Goal: Task Accomplishment & Management: Complete application form

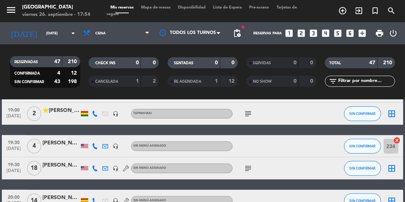
scroll to position [503, 0]
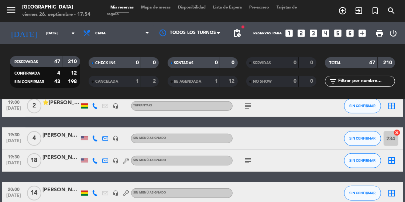
click at [47, 33] on input "[DATE]" at bounding box center [69, 33] width 54 height 11
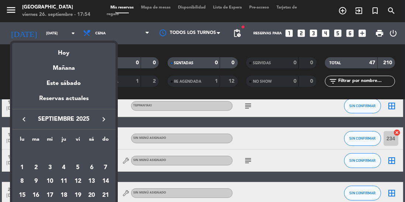
click at [134, 121] on div at bounding box center [202, 101] width 405 height 202
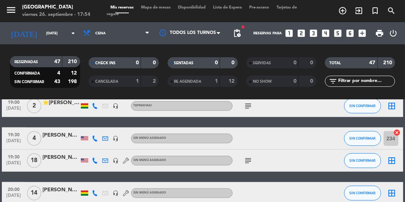
scroll to position [555, 0]
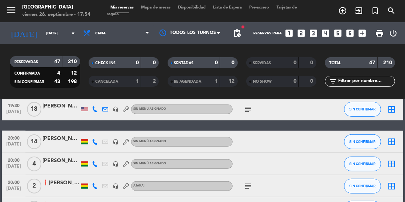
click at [69, 37] on icon "arrow_drop_down" at bounding box center [73, 33] width 9 height 9
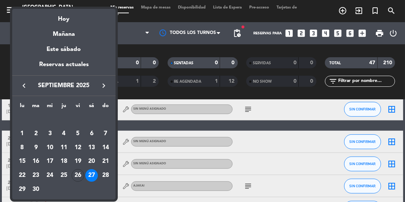
click at [77, 172] on div "26" at bounding box center [78, 175] width 13 height 13
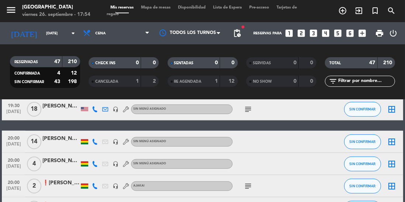
type input "[DATE]"
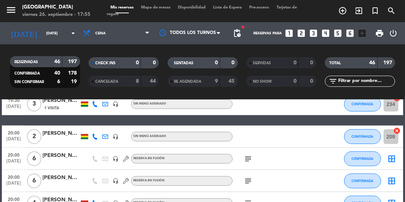
scroll to position [438, 0]
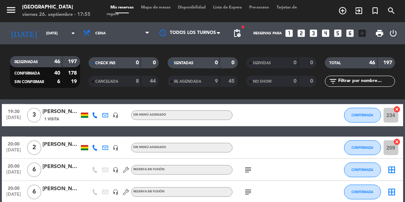
click at [340, 14] on icon "add_circle_outline" at bounding box center [342, 10] width 9 height 9
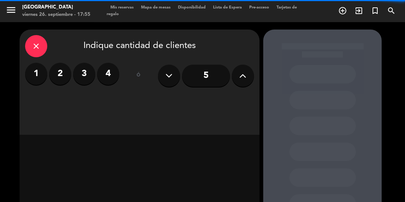
click at [239, 76] on button at bounding box center [243, 76] width 22 height 22
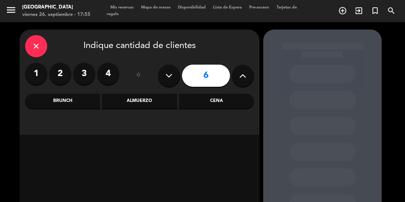
click at [219, 103] on div "Cena" at bounding box center [216, 101] width 75 height 15
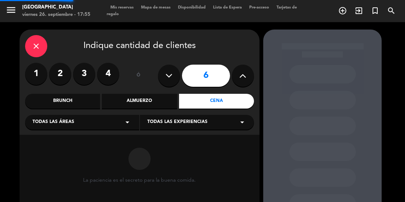
click at [184, 121] on span "Todas las experiencias" at bounding box center [177, 121] width 60 height 7
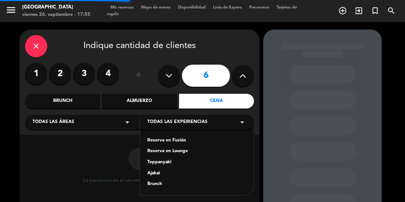
click at [166, 142] on div "Reserva en Fusión" at bounding box center [196, 140] width 99 height 7
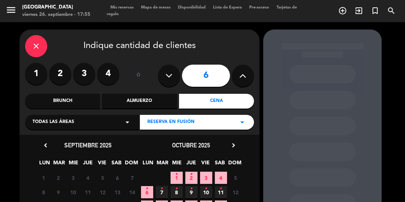
scroll to position [49, 0]
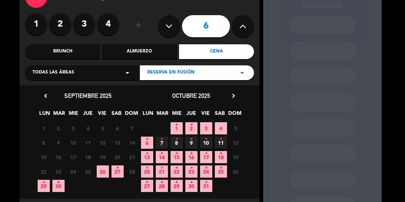
click at [102, 171] on span "26" at bounding box center [103, 171] width 12 height 12
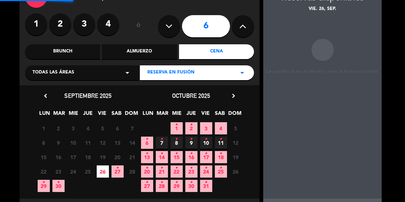
scroll to position [30, 0]
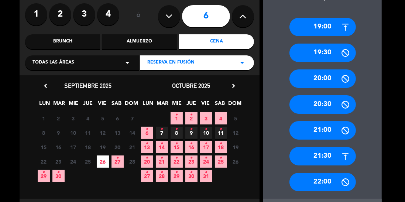
click at [321, 80] on div "20:00" at bounding box center [322, 78] width 66 height 18
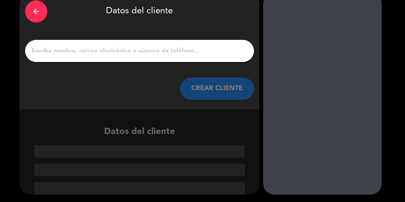
scroll to position [1, 0]
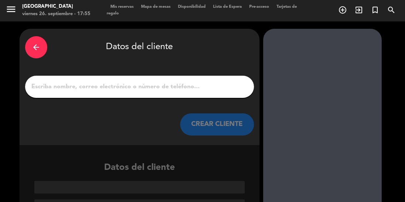
click at [142, 85] on input "1" at bounding box center [140, 87] width 218 height 10
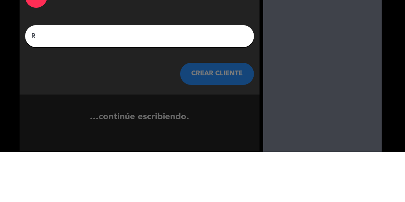
scroll to position [0, 0]
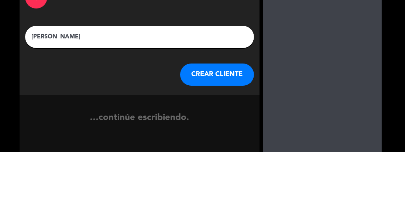
type input "[PERSON_NAME]"
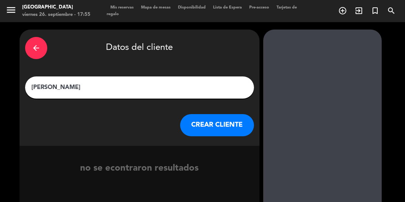
click at [207, 122] on button "CREAR CLIENTE" at bounding box center [217, 125] width 74 height 22
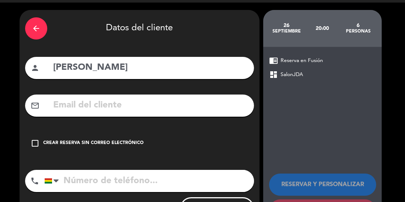
click at [114, 143] on div "Crear reserva sin correo electrónico" at bounding box center [93, 142] width 100 height 7
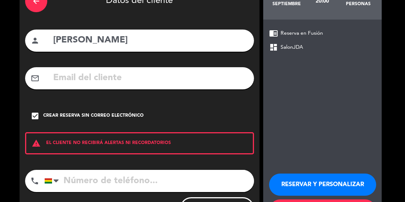
scroll to position [35, 0]
click at [328, 173] on button "RESERVAR Y PERSONALIZAR" at bounding box center [322, 184] width 107 height 22
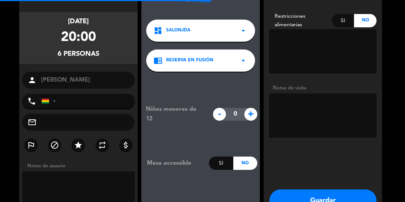
scroll to position [30, 0]
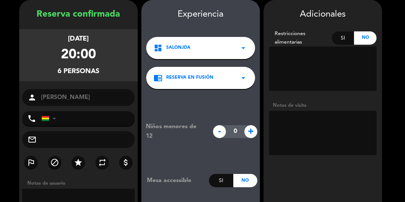
click at [316, 125] on textarea at bounding box center [322, 133] width 107 height 44
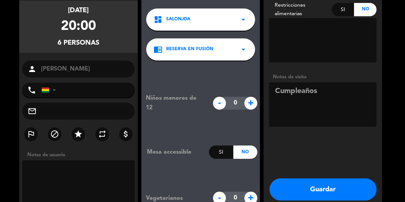
type textarea "Cumpleaños"
click at [325, 188] on button "Guardar" at bounding box center [322, 189] width 107 height 22
